Goal: Information Seeking & Learning: Check status

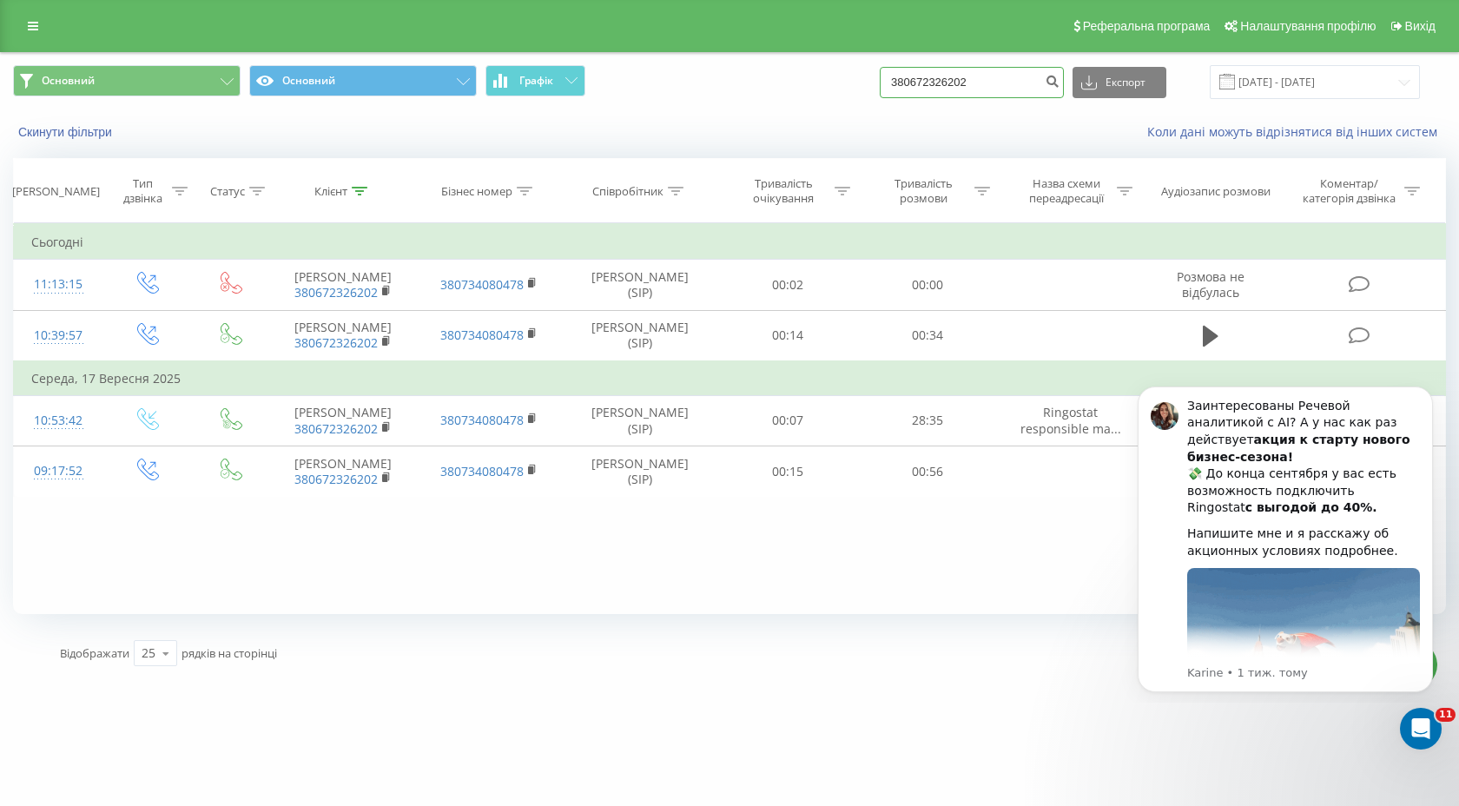
click at [1023, 88] on input "380672326202" at bounding box center [972, 82] width 184 height 31
drag, startPoint x: 1023, startPoint y: 88, endPoint x: 870, endPoint y: 89, distance: 152.9
click at [870, 88] on div "Основний Основний Графік 380672326202 Експорт .csv .xls .xlsx 22.06.2025 - 22.0…" at bounding box center [729, 82] width 1433 height 34
paste input "33815177"
type input "380633815177"
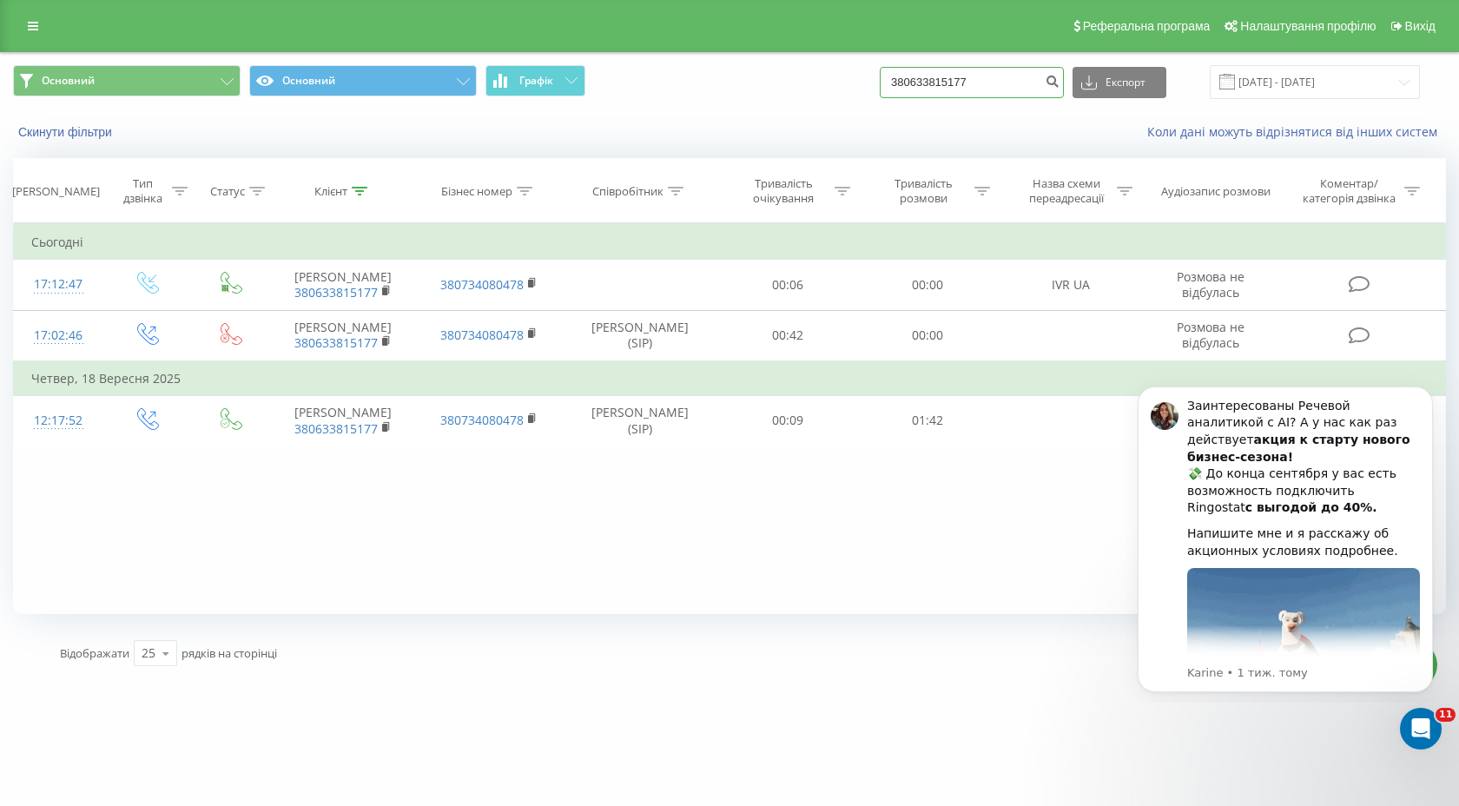
click at [975, 87] on input "380633815177" at bounding box center [972, 82] width 184 height 31
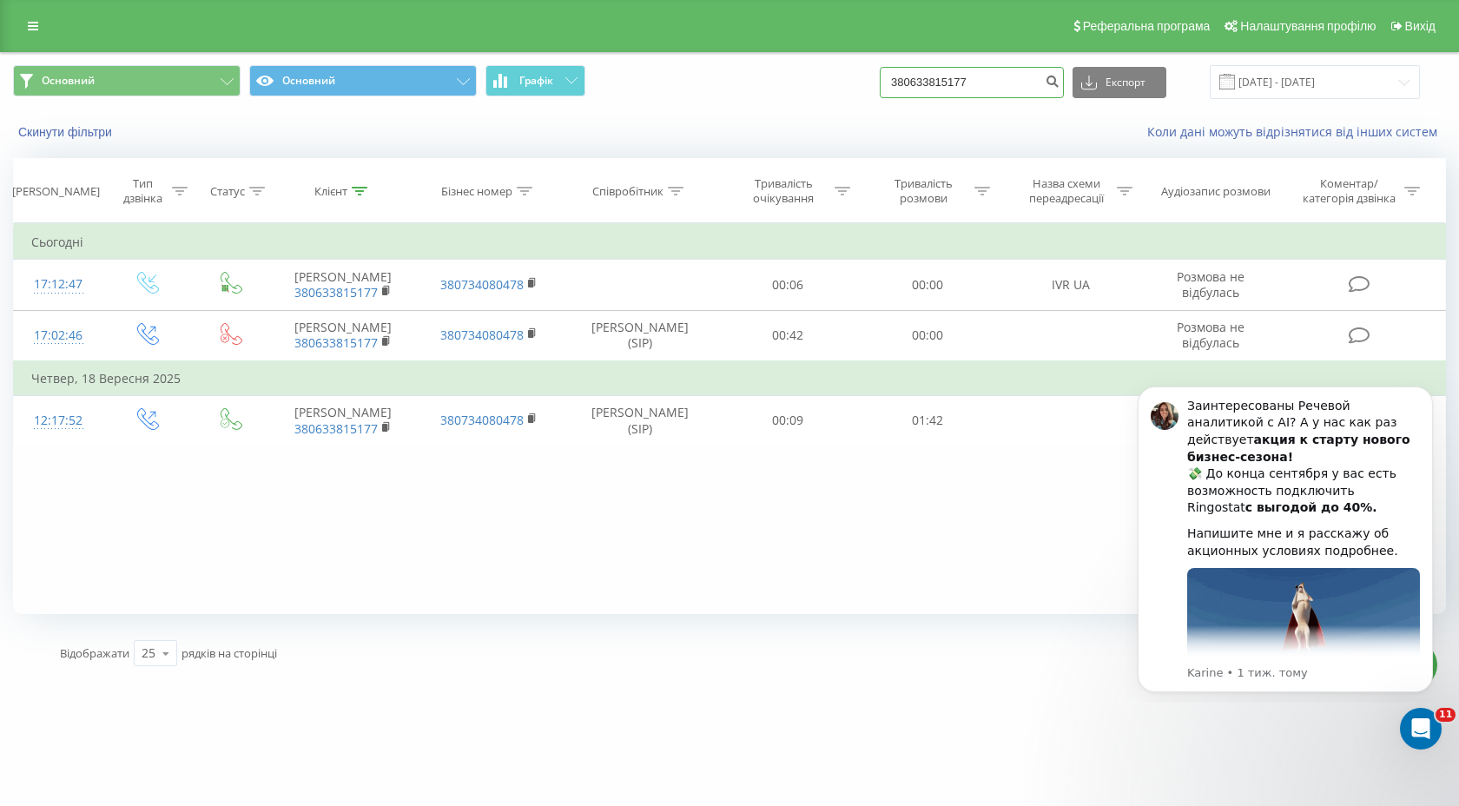
drag, startPoint x: 1033, startPoint y: 84, endPoint x: 878, endPoint y: 86, distance: 154.6
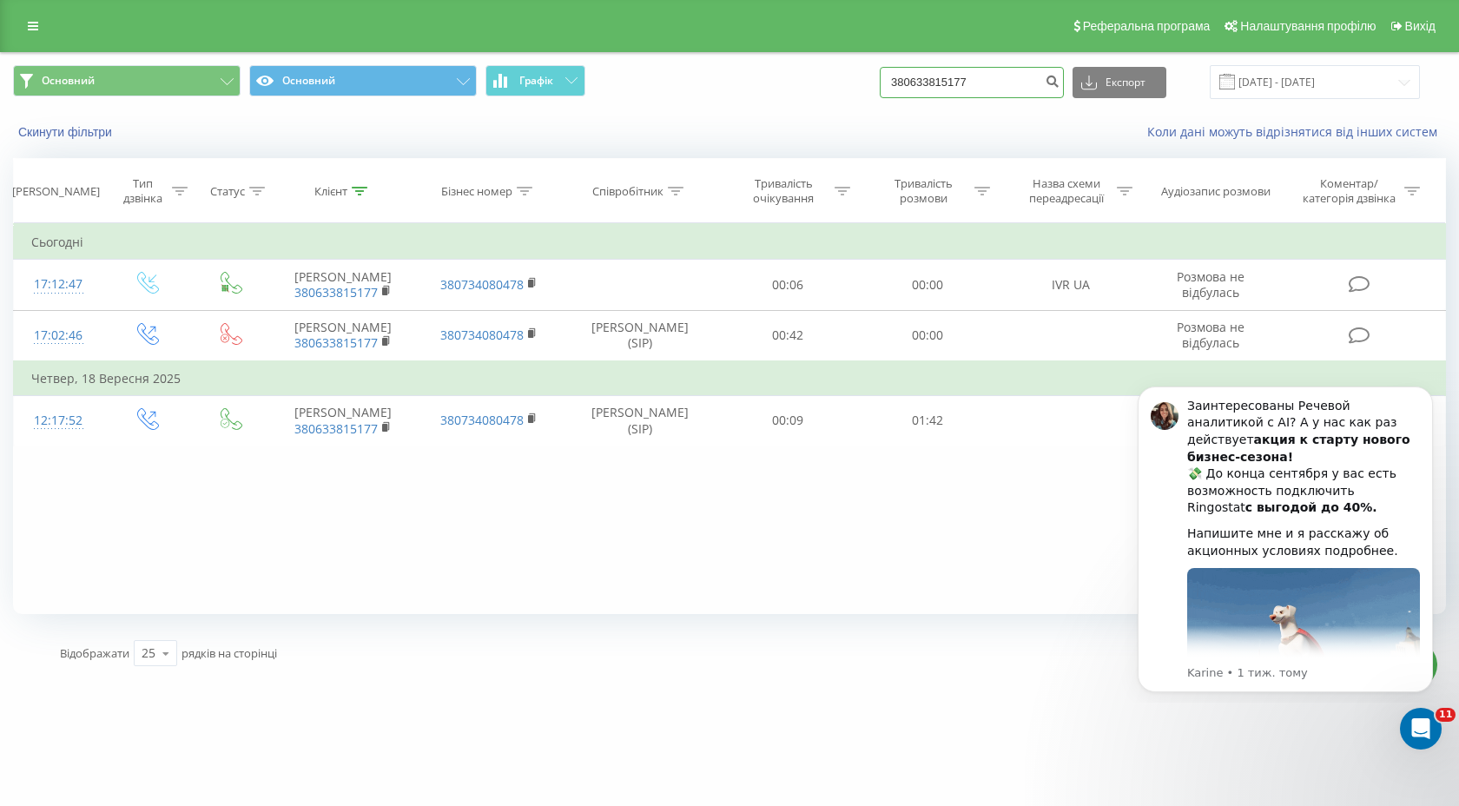
click at [878, 86] on div "Основний Основний Графік 380633815177 Експорт .csv .xls .xlsx 22.06.2025 - 22.0…" at bounding box center [729, 82] width 1433 height 34
drag, startPoint x: 1026, startPoint y: 76, endPoint x: 868, endPoint y: 85, distance: 158.3
click at [868, 85] on div "Всі дзвінки Основний Графік 380633815177 Експорт .csv .xls .xlsx [DATE] - [DATE]" at bounding box center [729, 82] width 1433 height 34
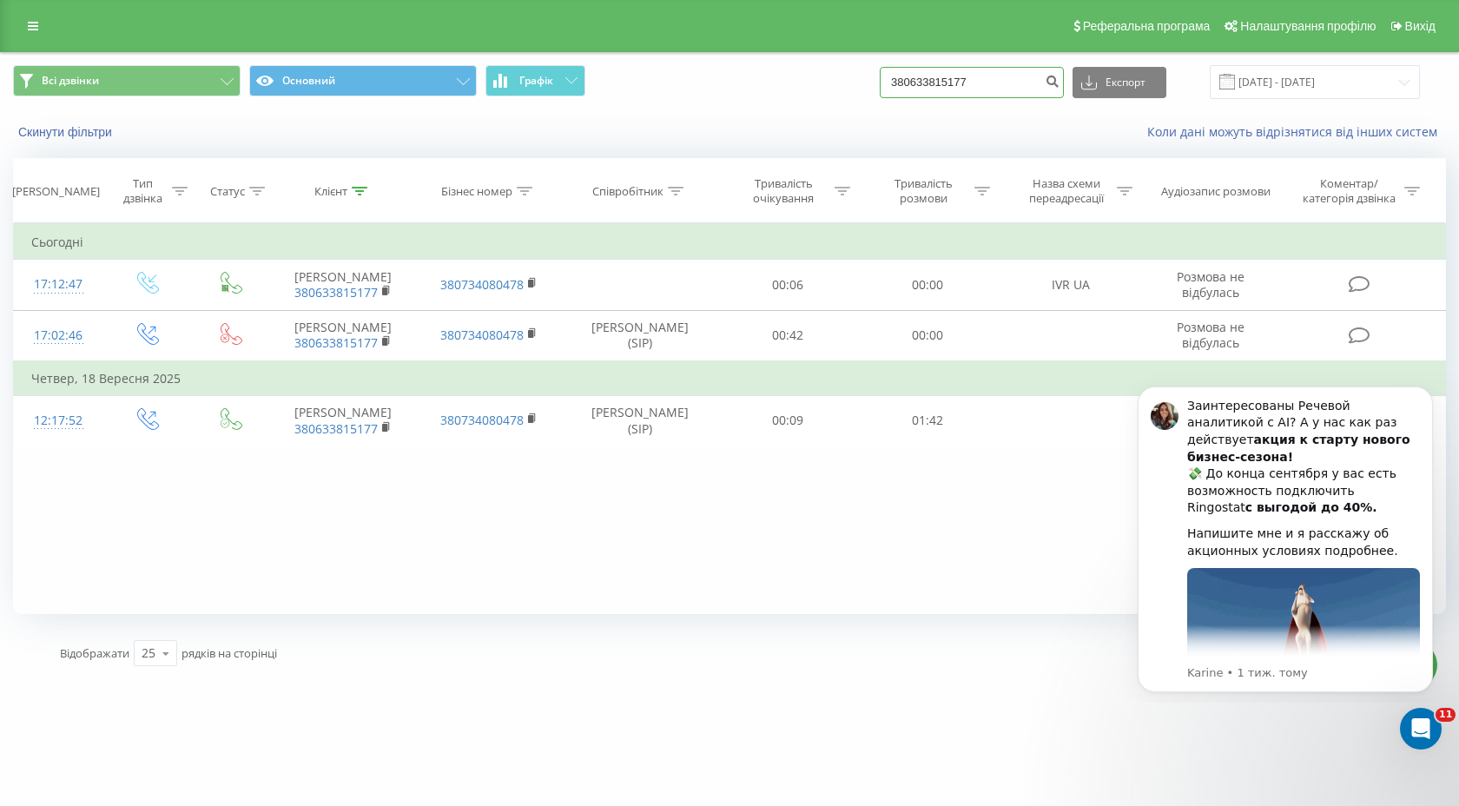
paste input "380930936676"
type input "380930936676"
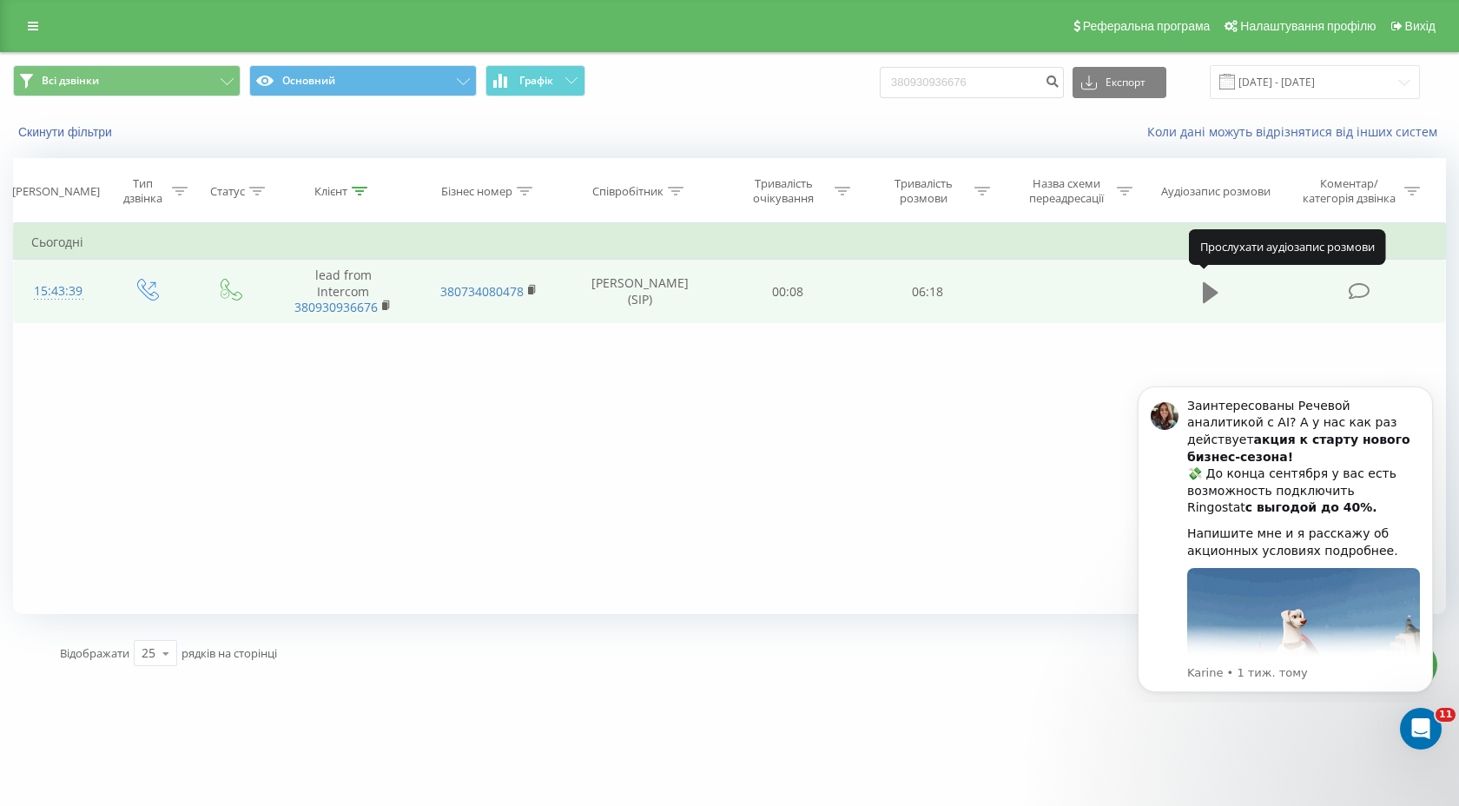
click at [1208, 281] on icon at bounding box center [1211, 291] width 16 height 21
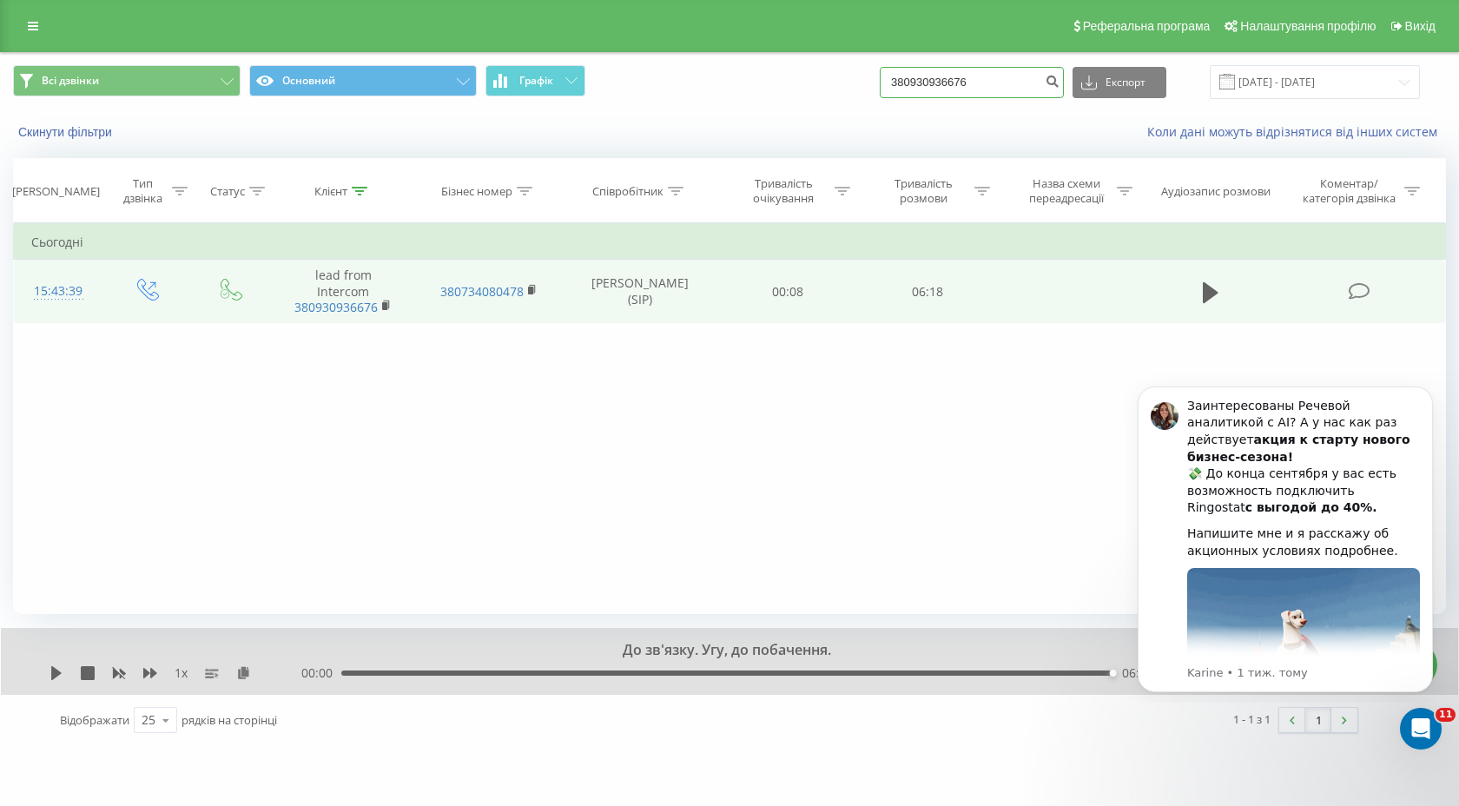
drag, startPoint x: 1022, startPoint y: 83, endPoint x: 887, endPoint y: 83, distance: 134.7
click at [887, 83] on div "Всі дзвінки Основний Графік 380930936676 Експорт .csv .xls .xlsx [DATE] - [DATE]" at bounding box center [729, 82] width 1433 height 34
paste input "86294867"
type input "380986294867"
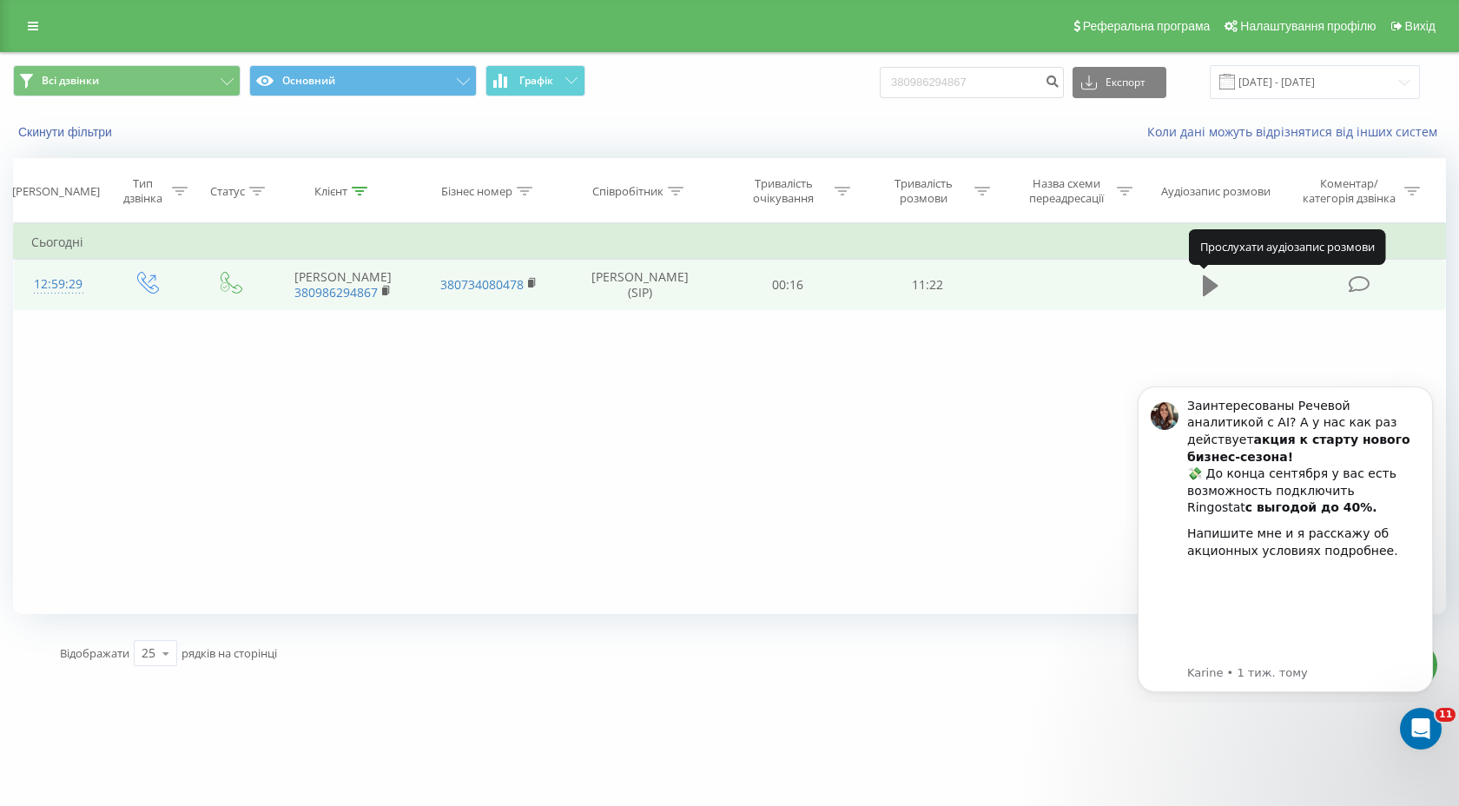
click at [1206, 291] on icon at bounding box center [1211, 285] width 16 height 21
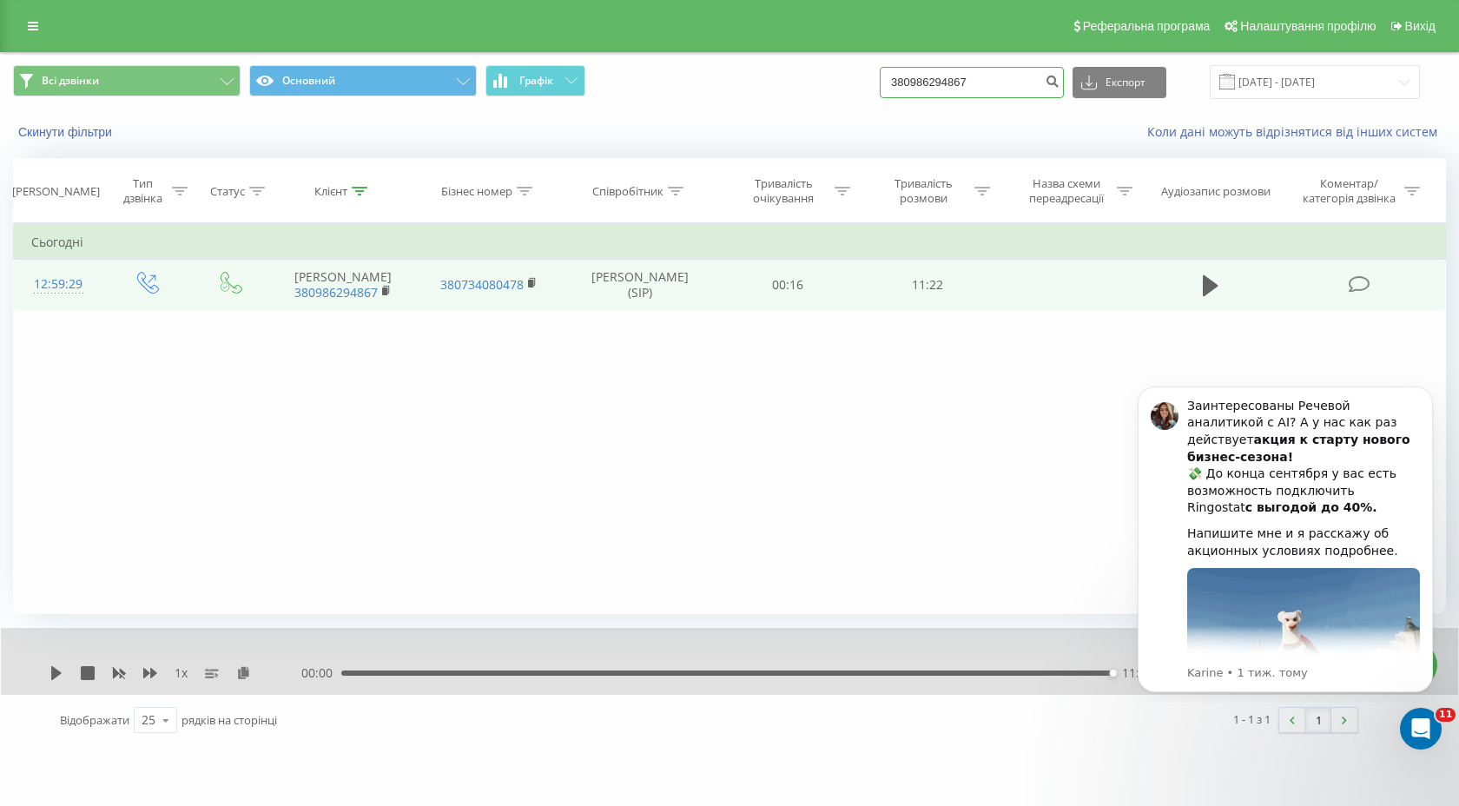
drag, startPoint x: 1026, startPoint y: 83, endPoint x: 908, endPoint y: 87, distance: 118.2
click at [908, 86] on div "Всі дзвінки Основний Графік 380986294867 Експорт .csv .xls .xlsx [DATE] - [DATE]" at bounding box center [729, 82] width 1433 height 34
paste input "38096594900"
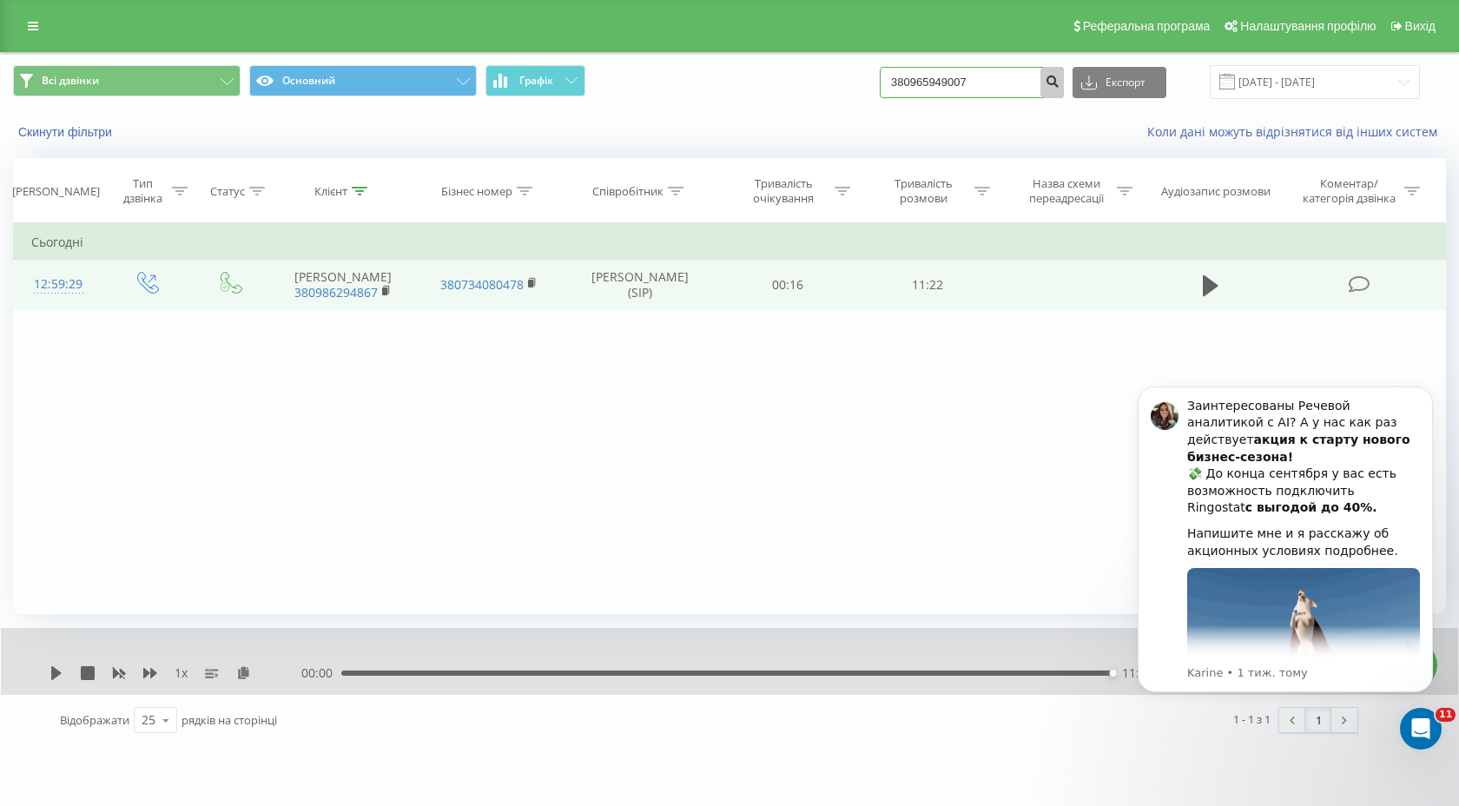
type input "380965949007"
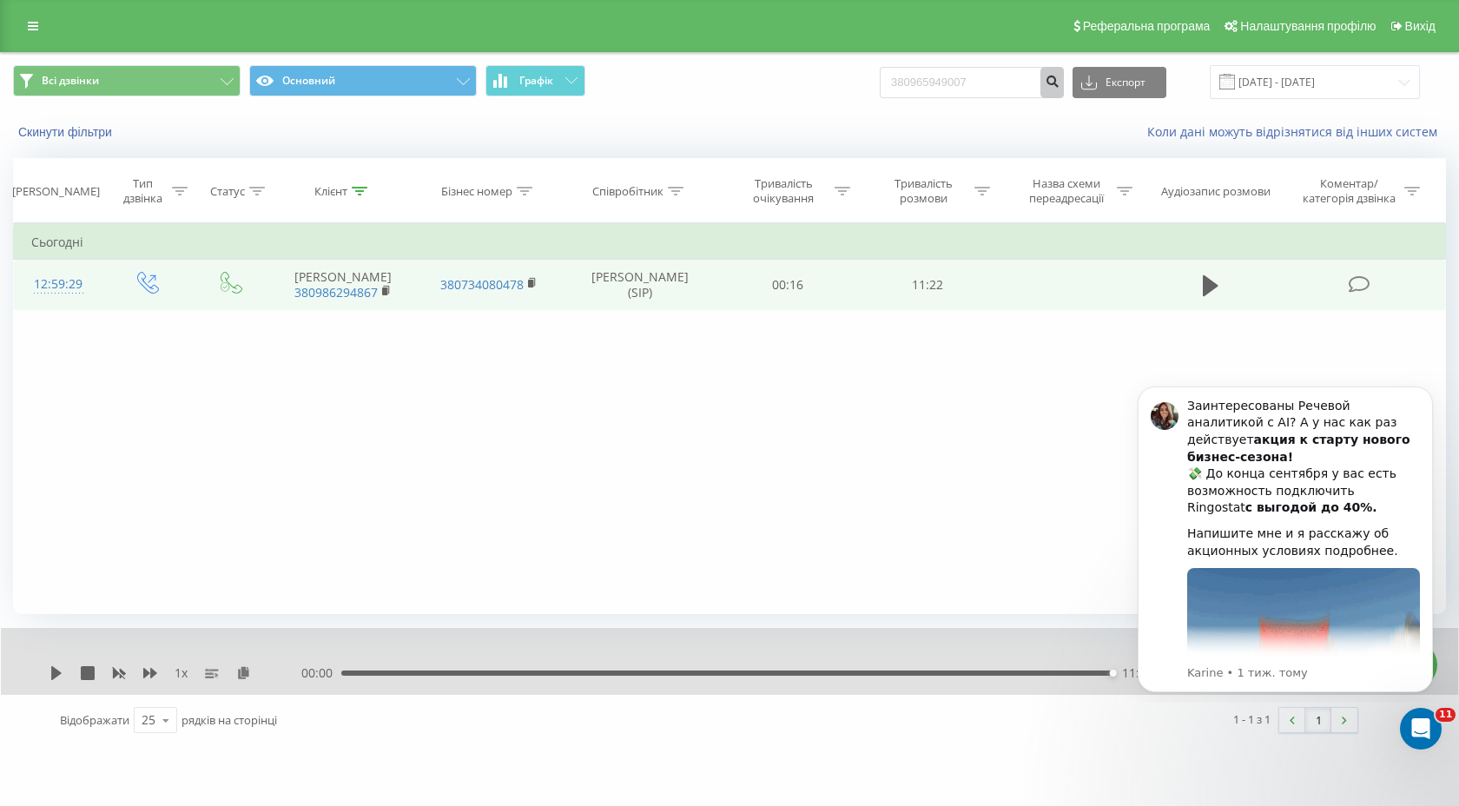
click at [1060, 82] on icon "submit" at bounding box center [1052, 79] width 15 height 10
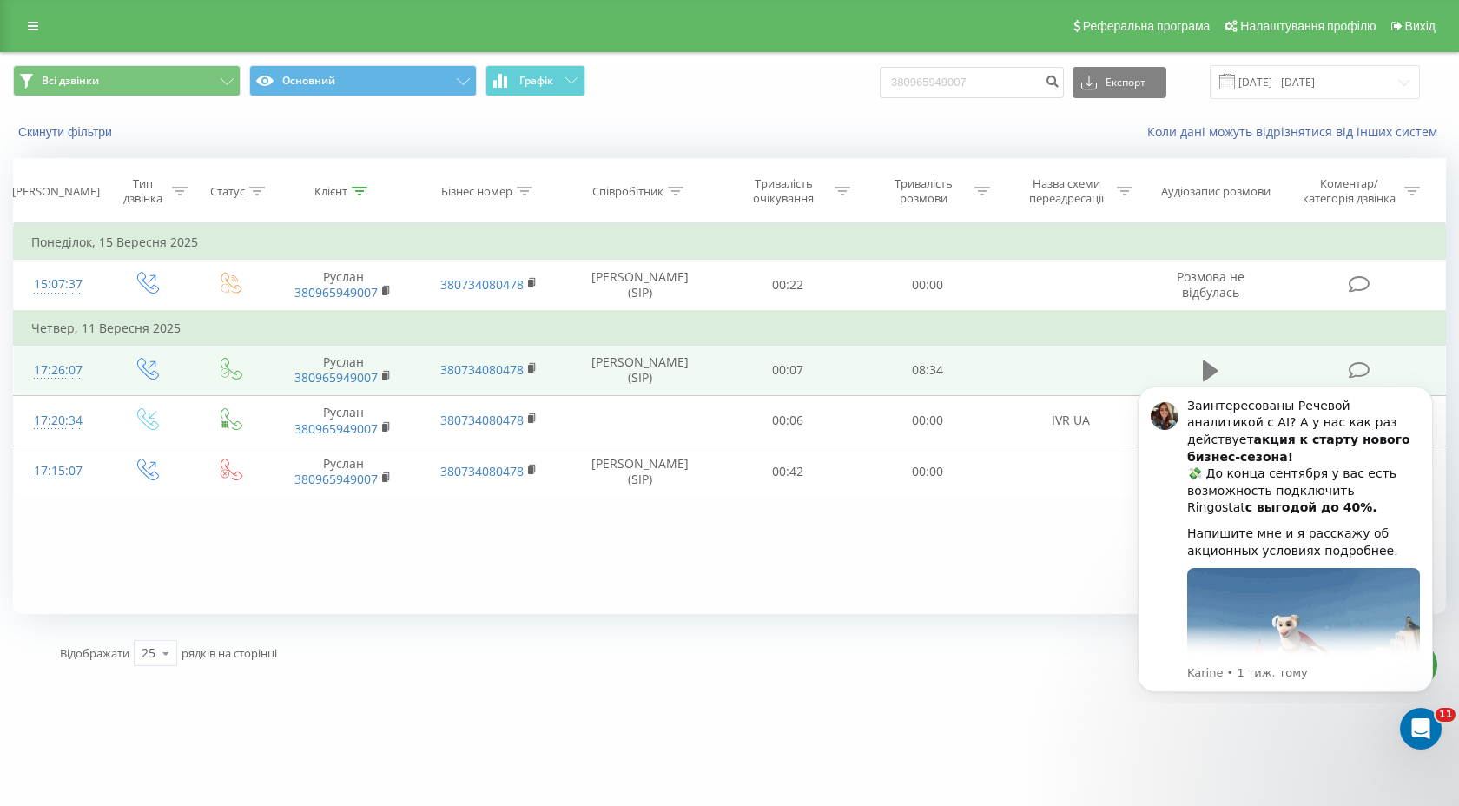
click at [1212, 367] on icon at bounding box center [1211, 371] width 16 height 21
